Goal: Task Accomplishment & Management: Manage account settings

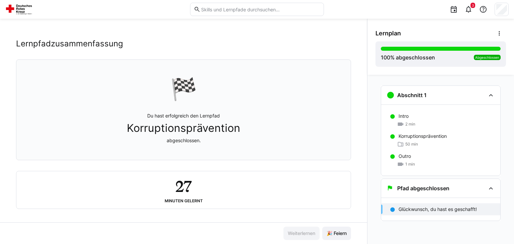
scroll to position [13, 0]
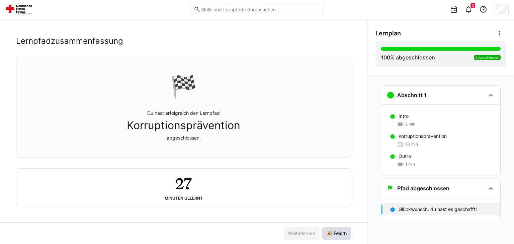
click at [332, 231] on span "🎉 Feiern" at bounding box center [336, 233] width 22 height 7
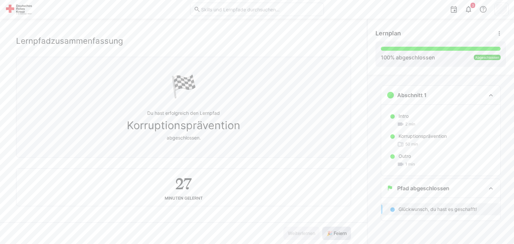
click at [332, 231] on span "🎉 Feiern" at bounding box center [336, 233] width 22 height 7
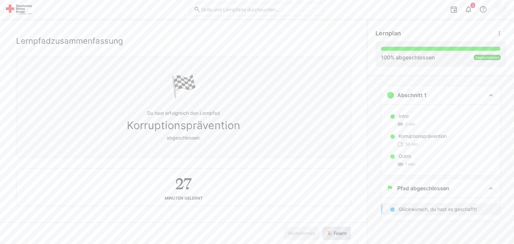
click at [332, 231] on span "🎉 Feiern" at bounding box center [336, 233] width 22 height 7
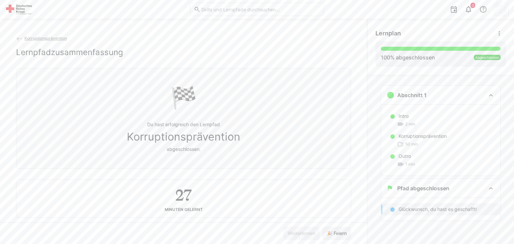
scroll to position [0, 0]
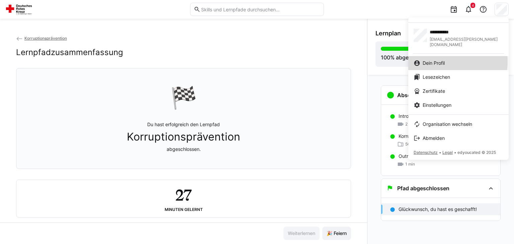
click at [444, 60] on span "Dein Profil" at bounding box center [433, 63] width 22 height 7
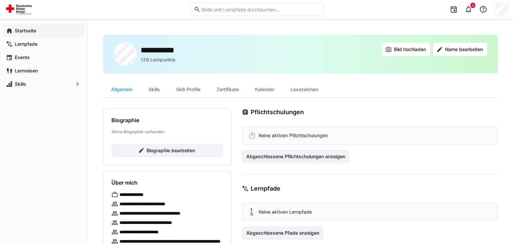
click at [0, 0] on app-navigation-label "Startseite" at bounding box center [0, 0] width 0 height 0
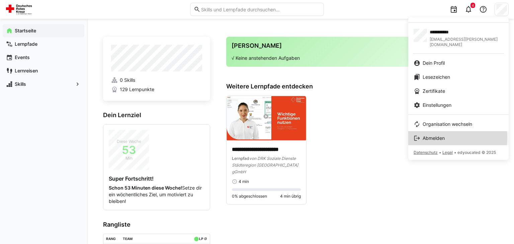
click at [439, 135] on span "Abmelden" at bounding box center [433, 138] width 22 height 7
